Goal: Ask a question

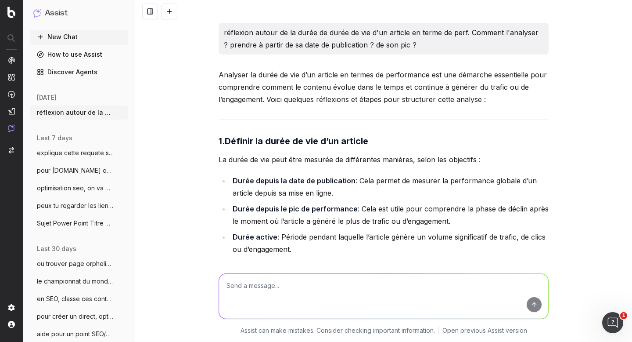
scroll to position [12024, 0]
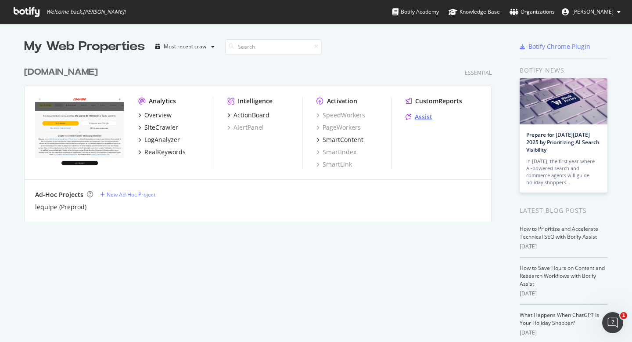
click at [417, 114] on div "Assist" at bounding box center [424, 116] width 18 height 9
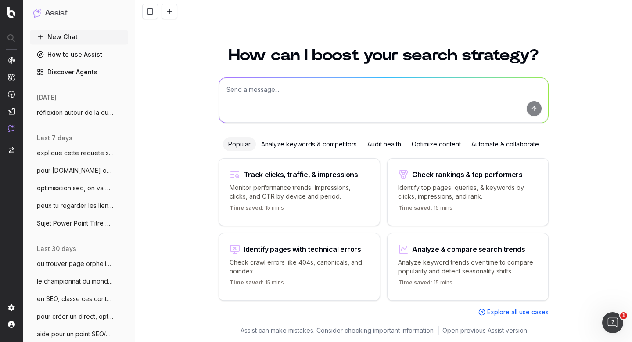
click at [255, 93] on textarea at bounding box center [383, 100] width 329 height 45
paste textarea "on va faire un rapport pour le mois de septembre 2025, voici ce qui avait été f…"
type textarea "sujet data analyst : on va faire un rapport pour le mois de septembre 2025, voi…"
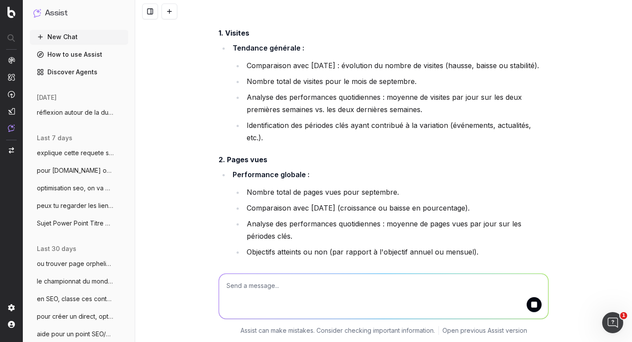
scroll to position [315, 0]
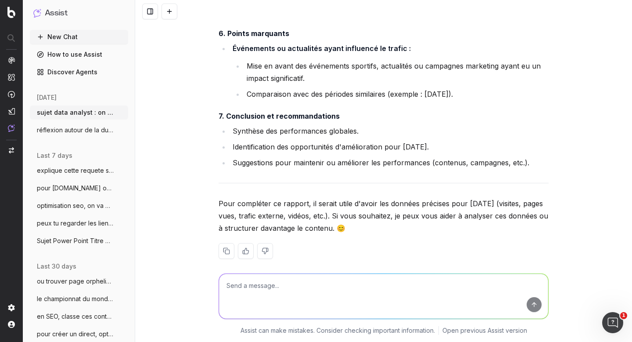
scroll to position [863, 0]
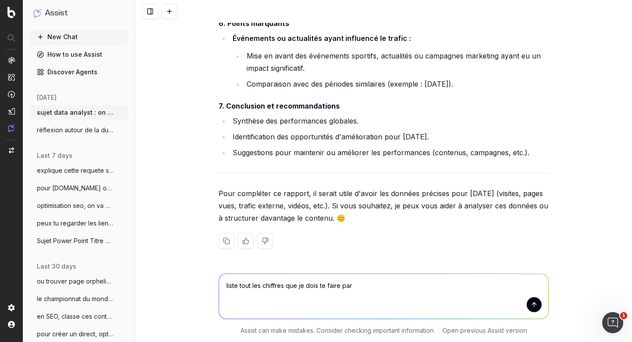
type textarea "liste tout les chiffres que je dois te faire part"
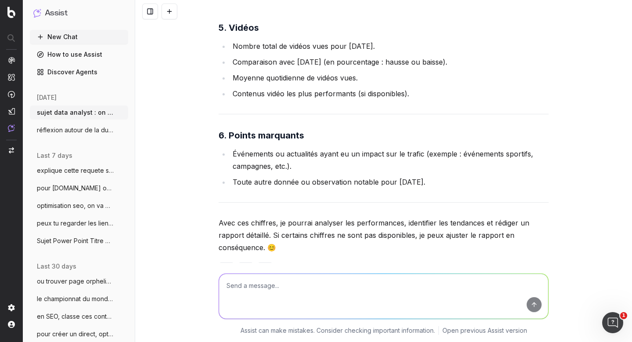
scroll to position [1718, 0]
